Goal: Find specific page/section: Find specific page/section

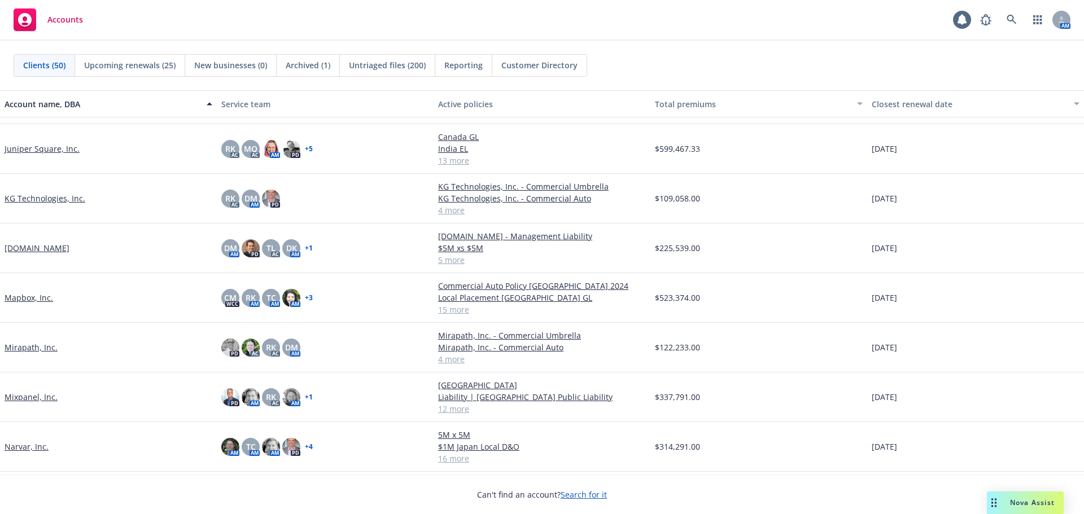
scroll to position [903, 0]
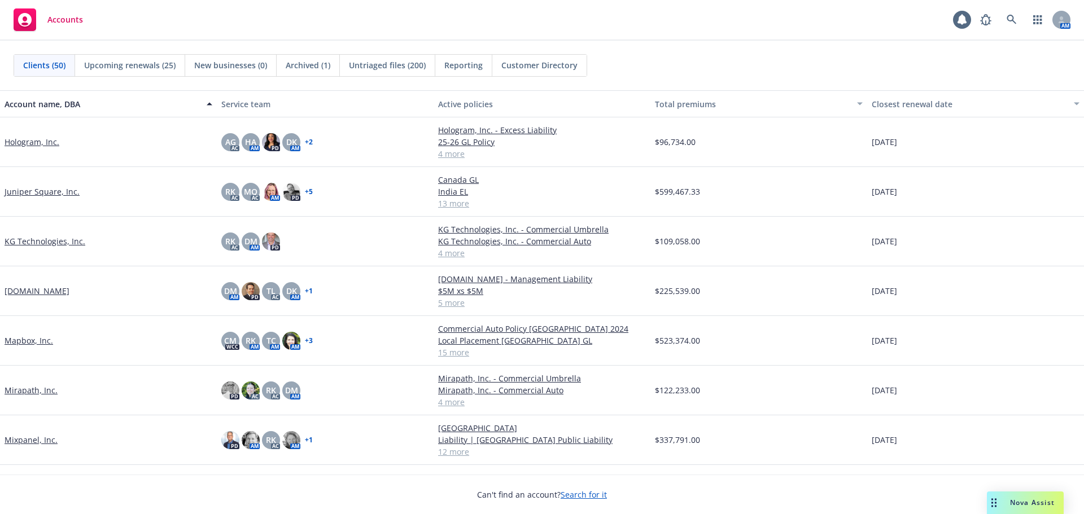
click at [32, 292] on link "[DOMAIN_NAME]" at bounding box center [37, 291] width 65 height 12
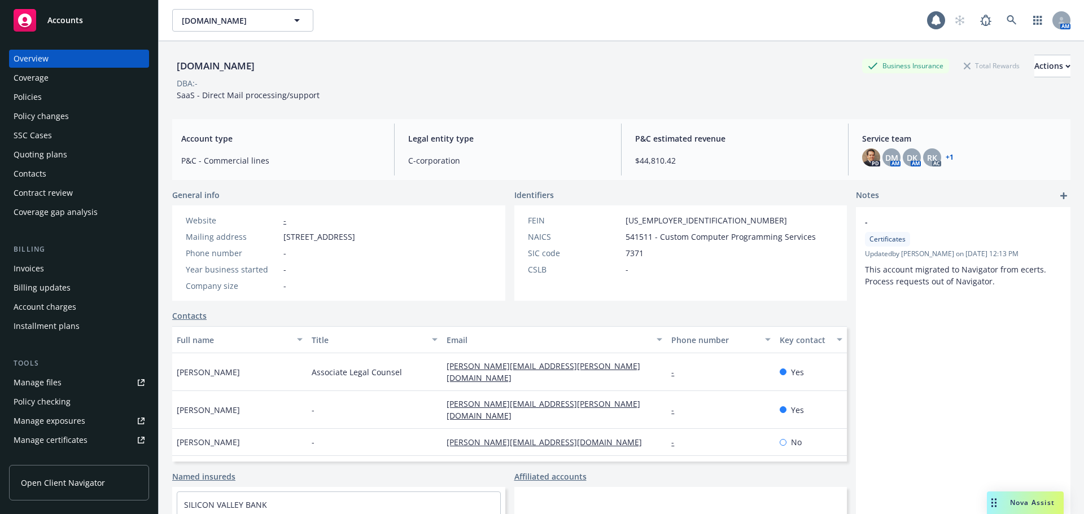
click at [65, 94] on div "Policies" at bounding box center [79, 97] width 131 height 18
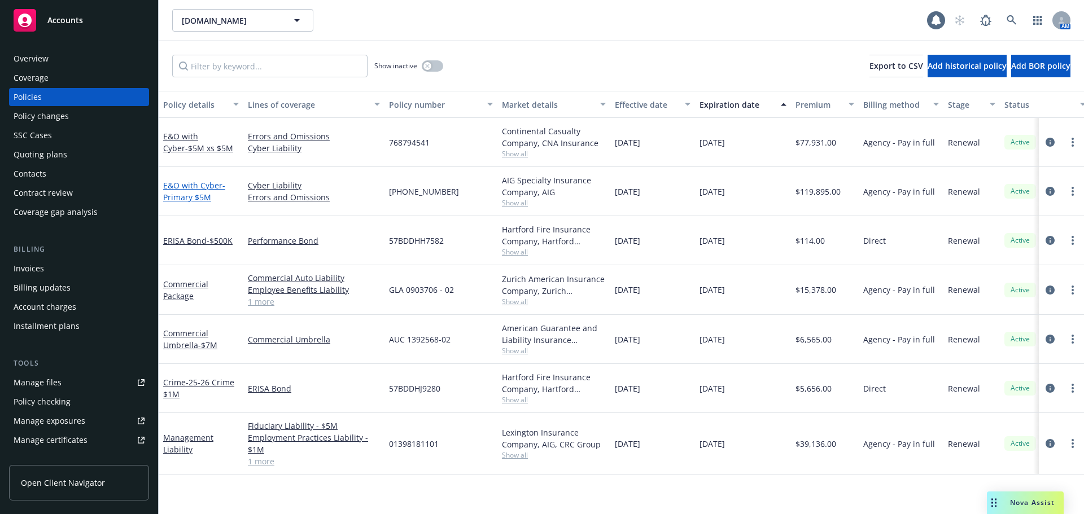
click at [200, 196] on span "- Primary $5M" at bounding box center [194, 191] width 62 height 23
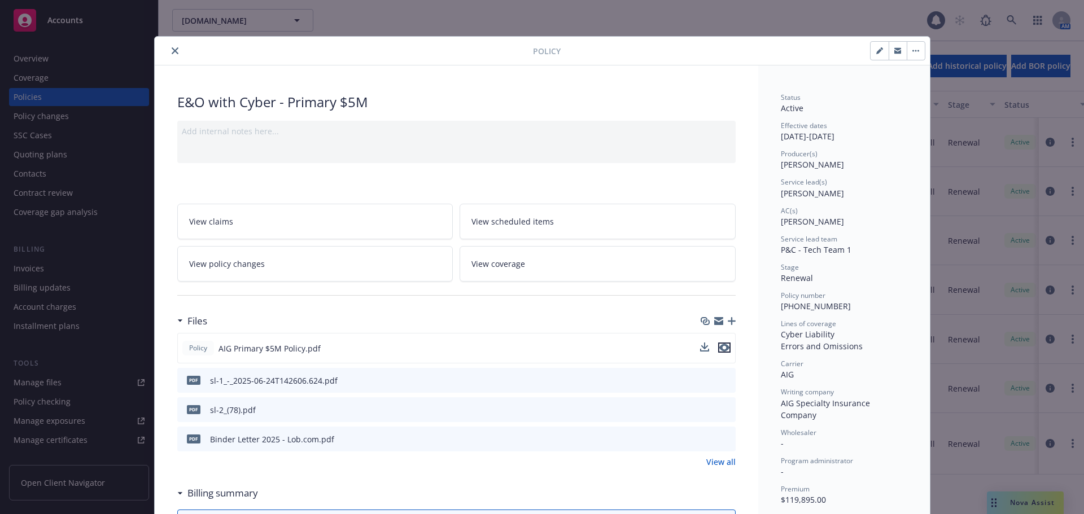
click at [721, 348] on icon "preview file" at bounding box center [724, 348] width 10 height 8
click at [174, 53] on button "close" at bounding box center [175, 51] width 14 height 14
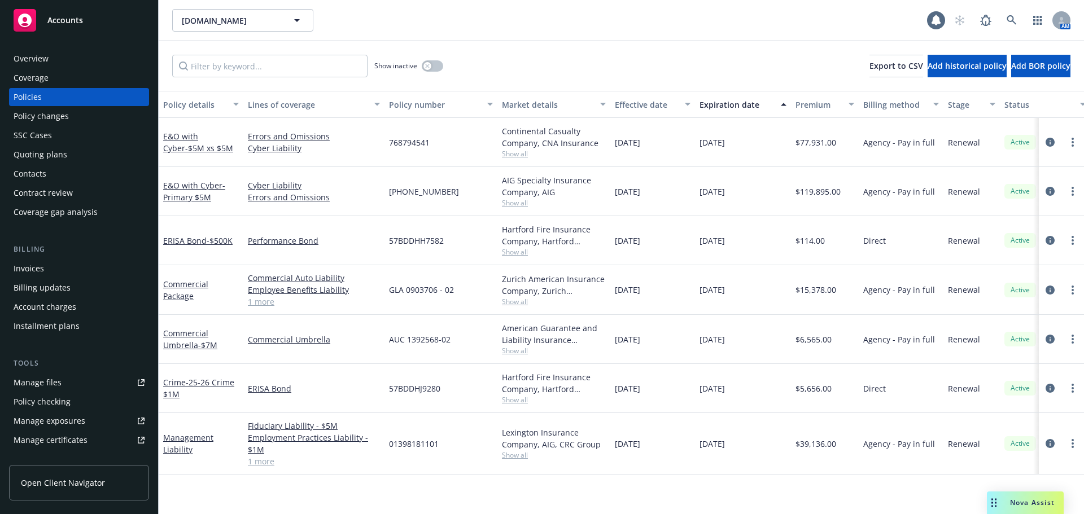
click at [134, 27] on div "Accounts" at bounding box center [79, 20] width 131 height 23
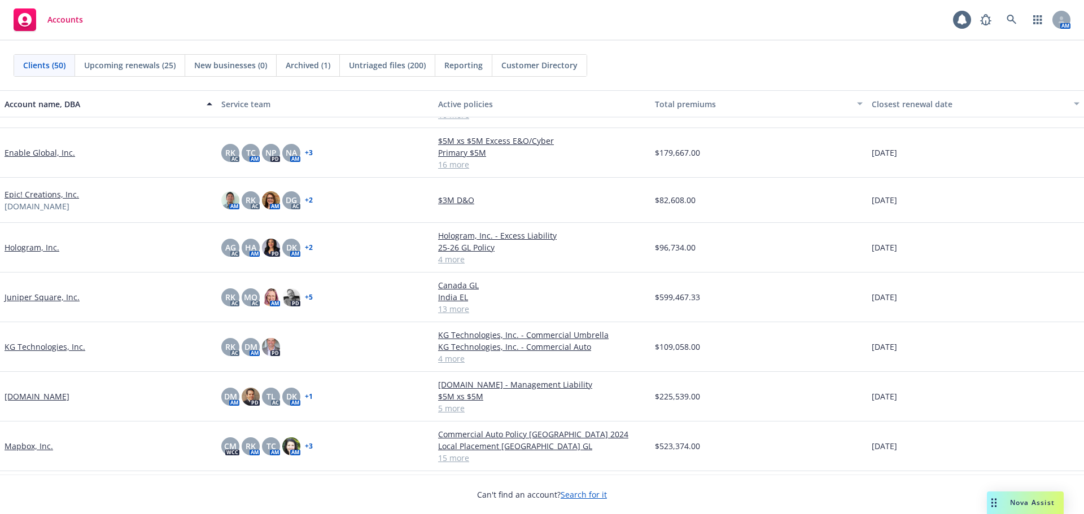
scroll to position [847, 0]
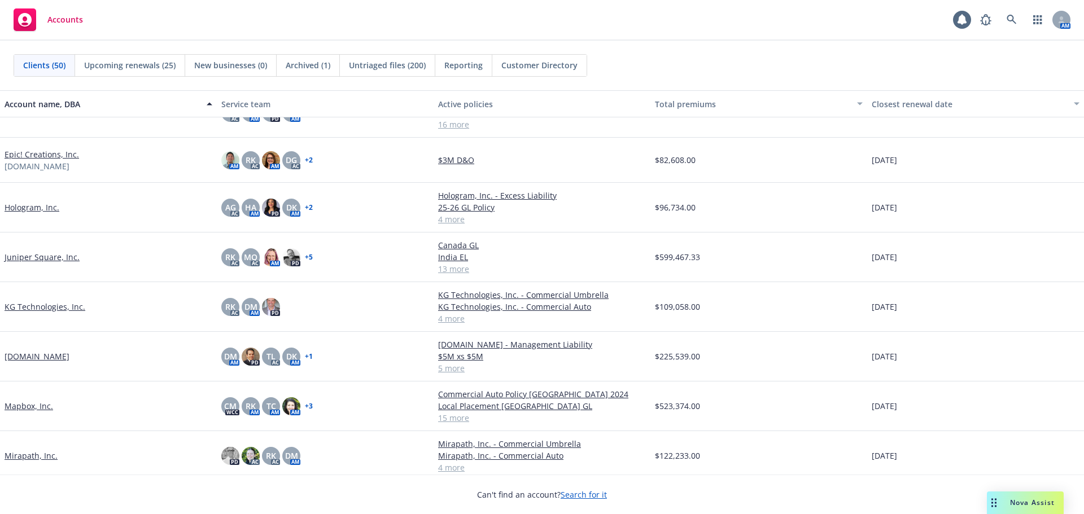
click at [32, 208] on link "Hologram, Inc." at bounding box center [32, 207] width 55 height 12
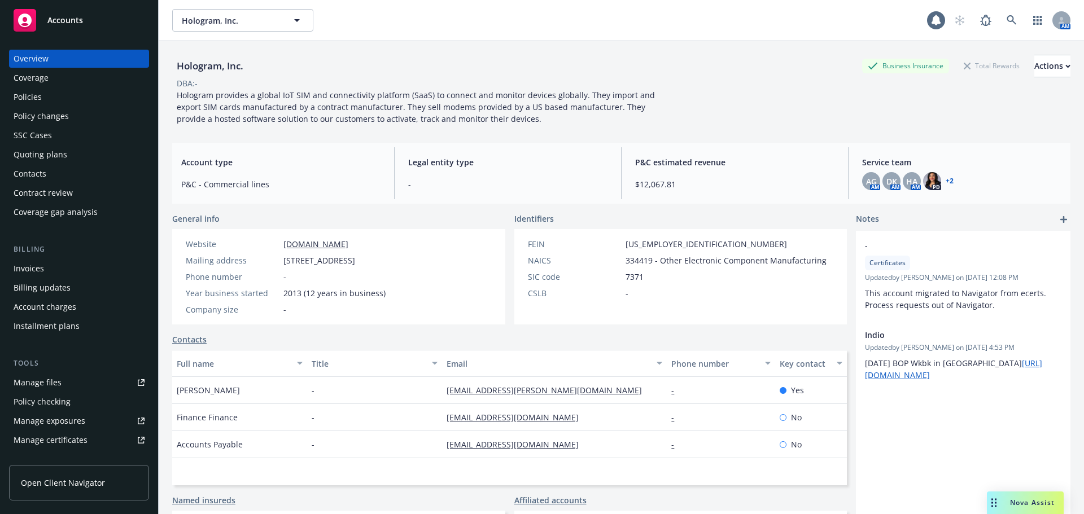
click at [60, 270] on div "Invoices" at bounding box center [79, 269] width 131 height 18
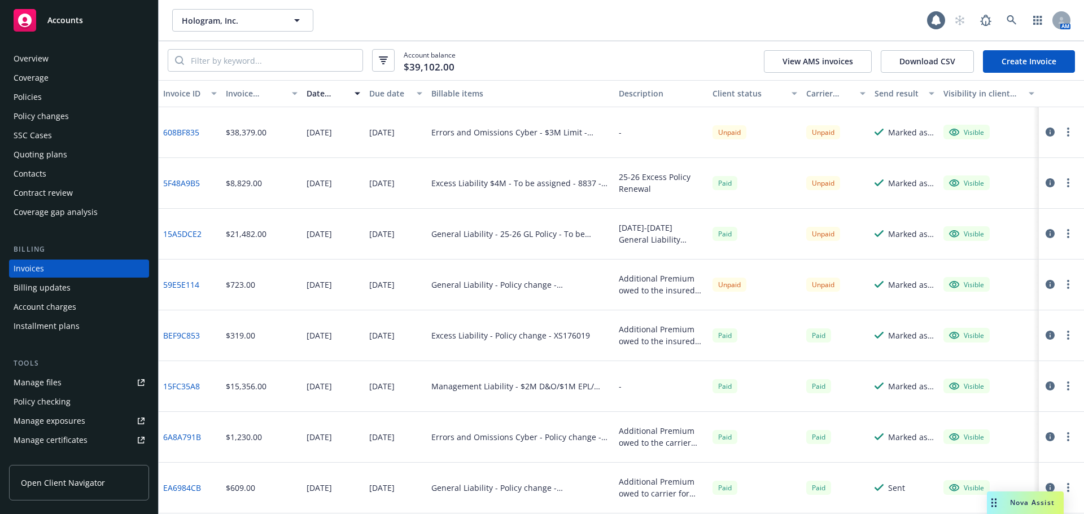
click at [132, 20] on div "Accounts" at bounding box center [79, 20] width 131 height 23
